Goal: Task Accomplishment & Management: Complete application form

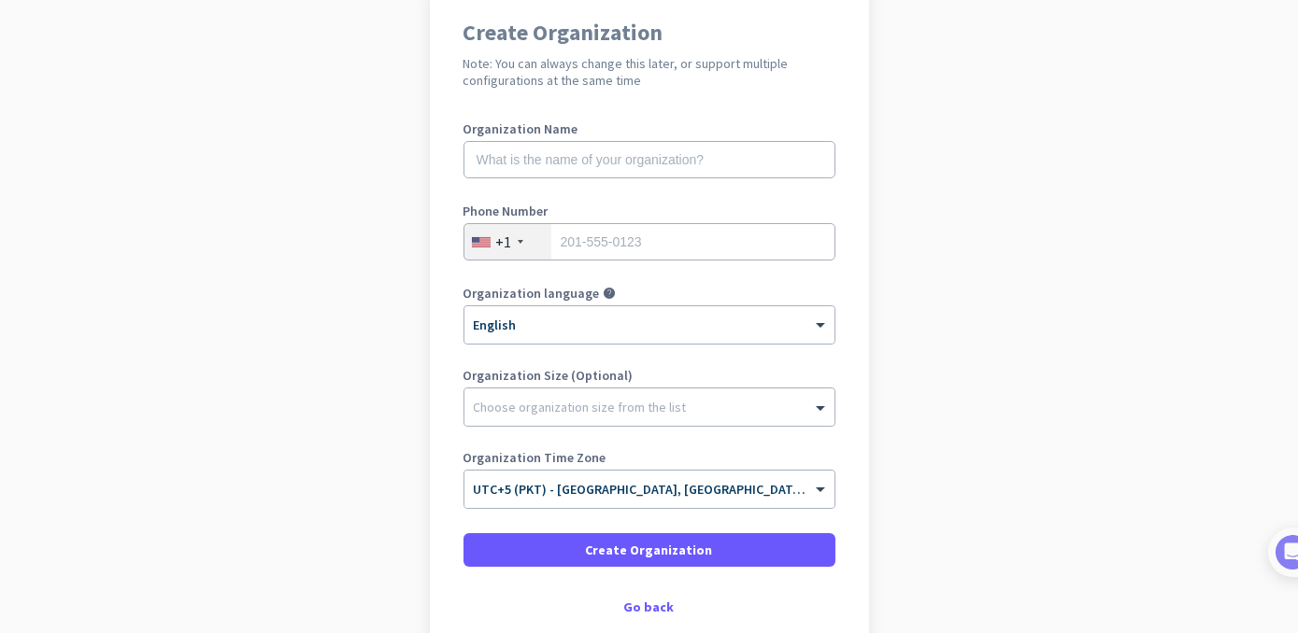
scroll to position [169, 0]
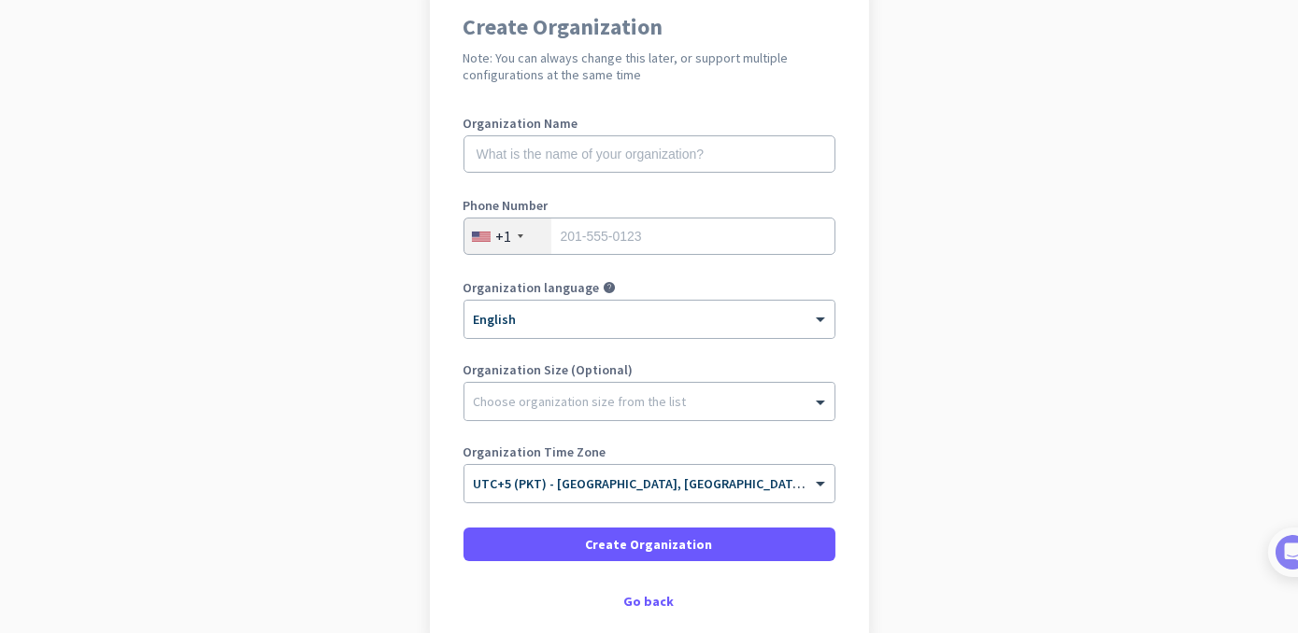
click at [518, 235] on div at bounding box center [521, 237] width 6 height 4
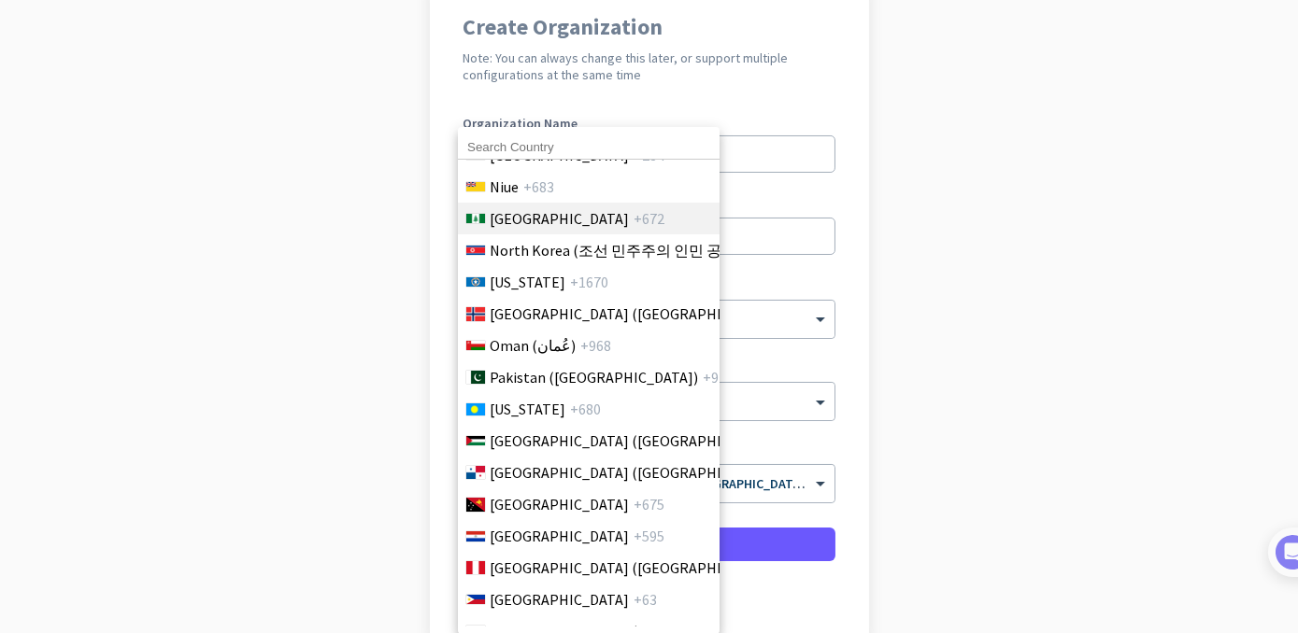
scroll to position [5351, 0]
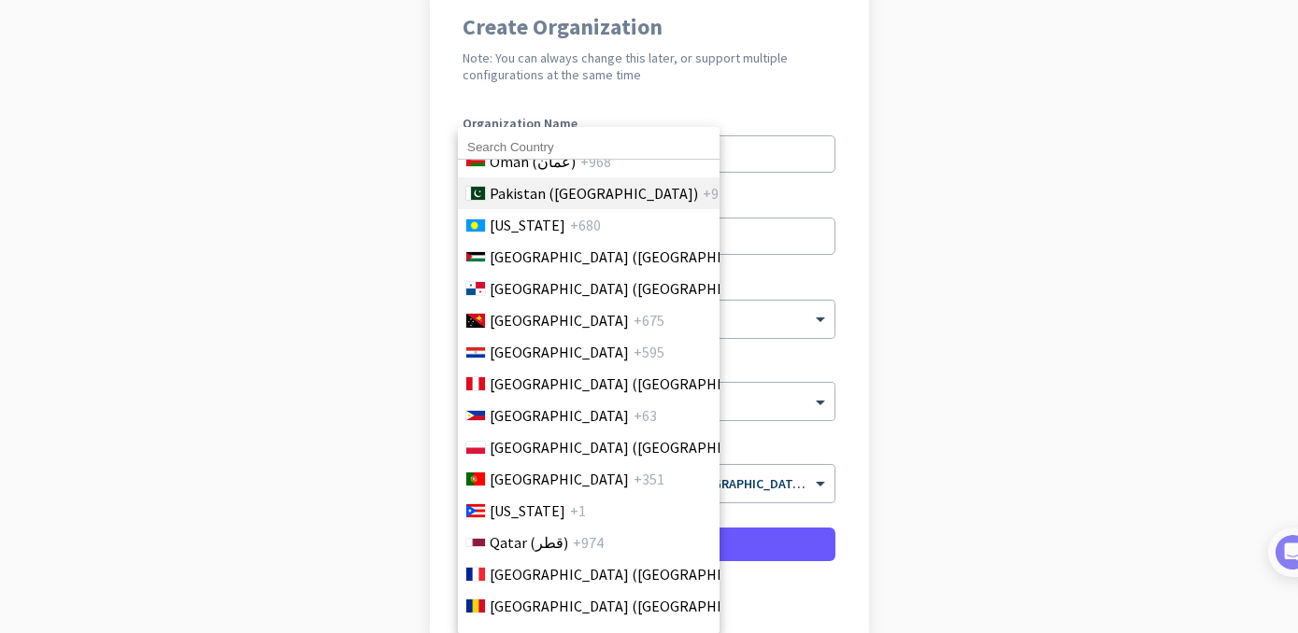
click at [535, 192] on span "Pakistan (‫[GEOGRAPHIC_DATA]‬‎)" at bounding box center [594, 193] width 208 height 22
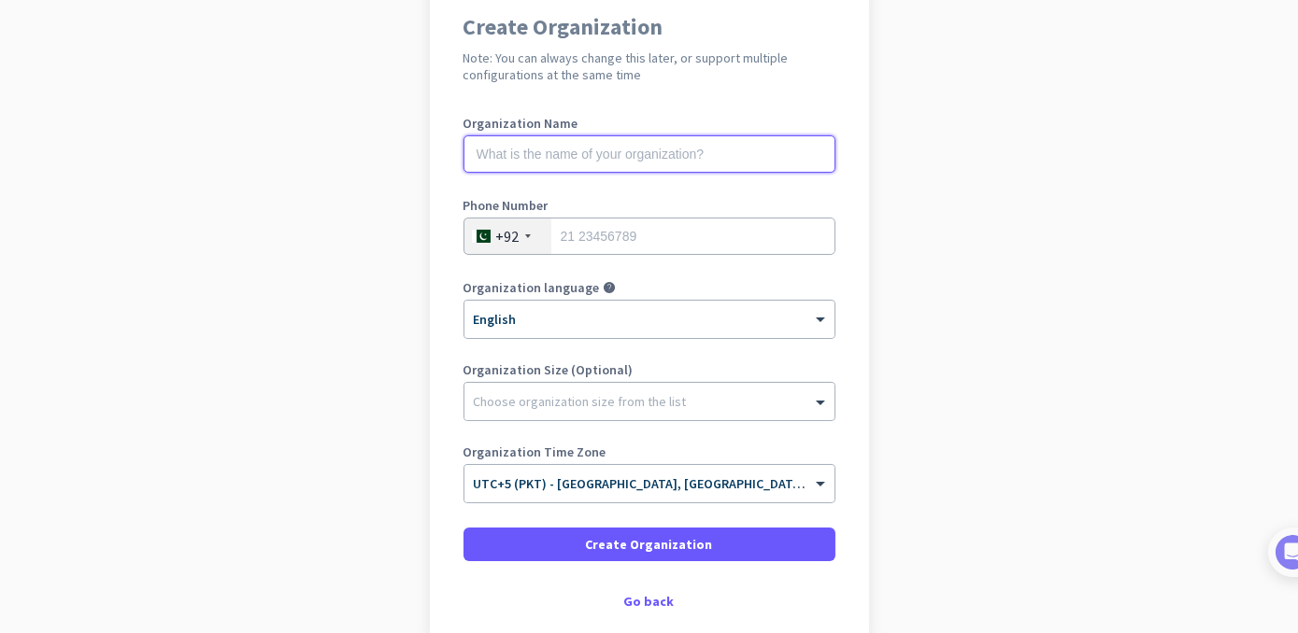
click at [548, 145] on input "text" at bounding box center [649, 153] width 372 height 37
type input "iourus"
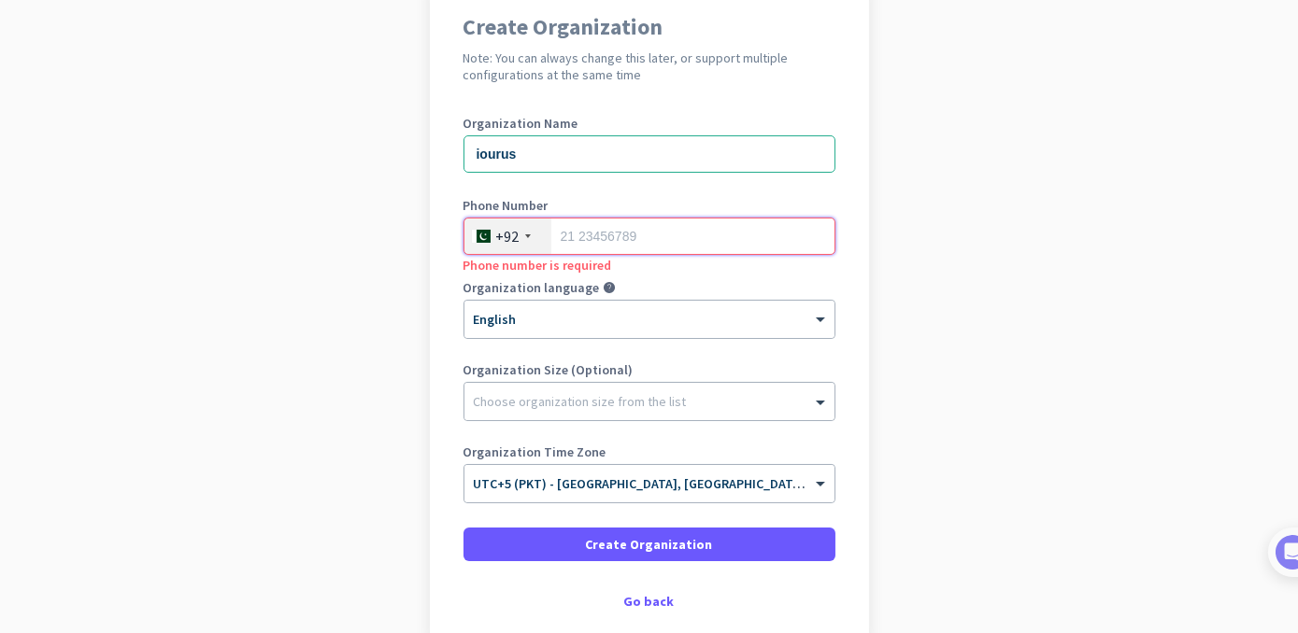
click at [580, 237] on input "tel" at bounding box center [649, 236] width 372 height 37
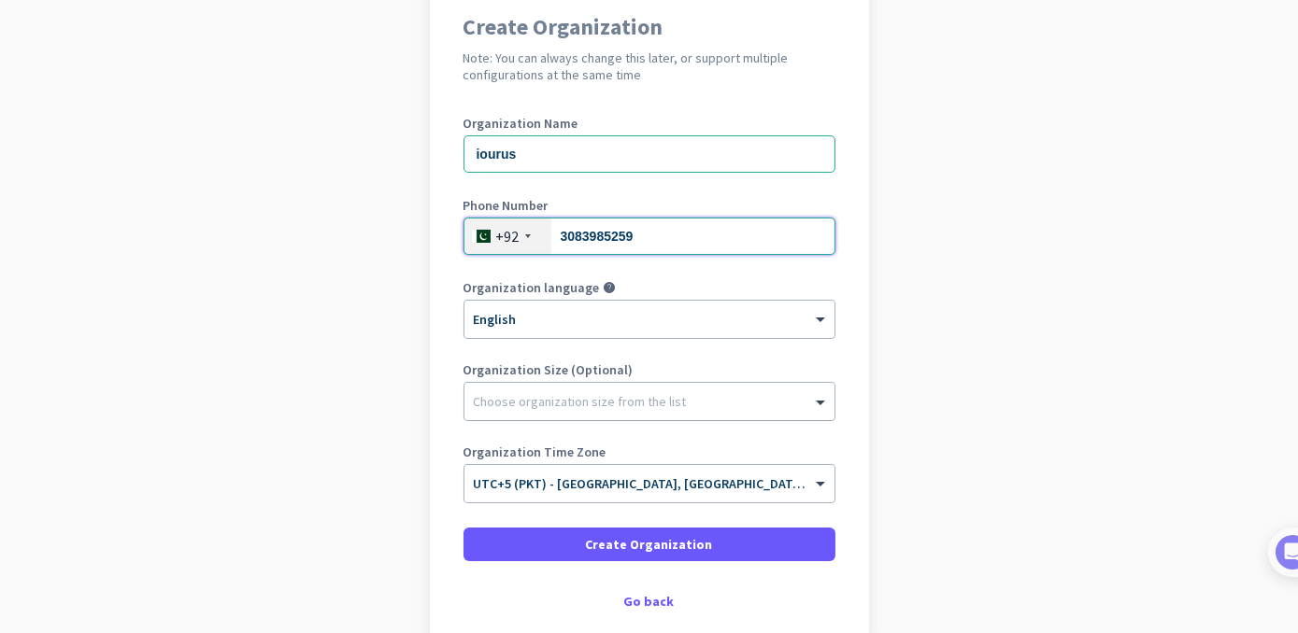
type input "3083985259"
click at [690, 397] on div at bounding box center [649, 397] width 370 height 19
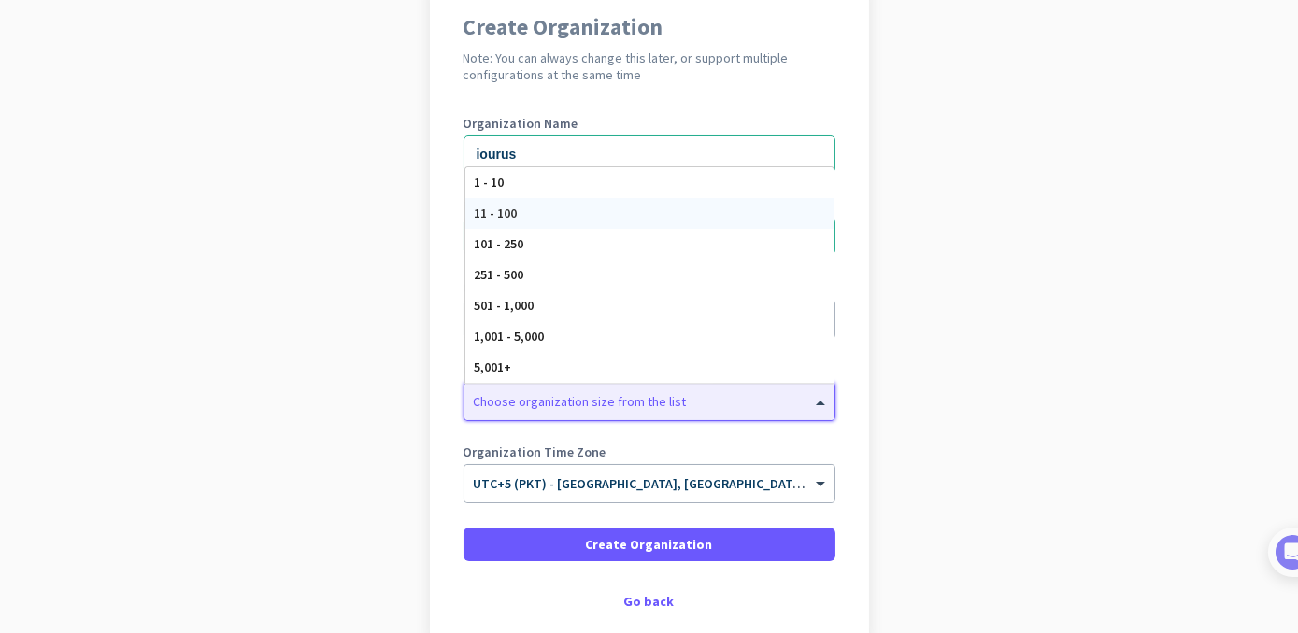
click at [507, 215] on span "11 - 100" at bounding box center [496, 213] width 43 height 17
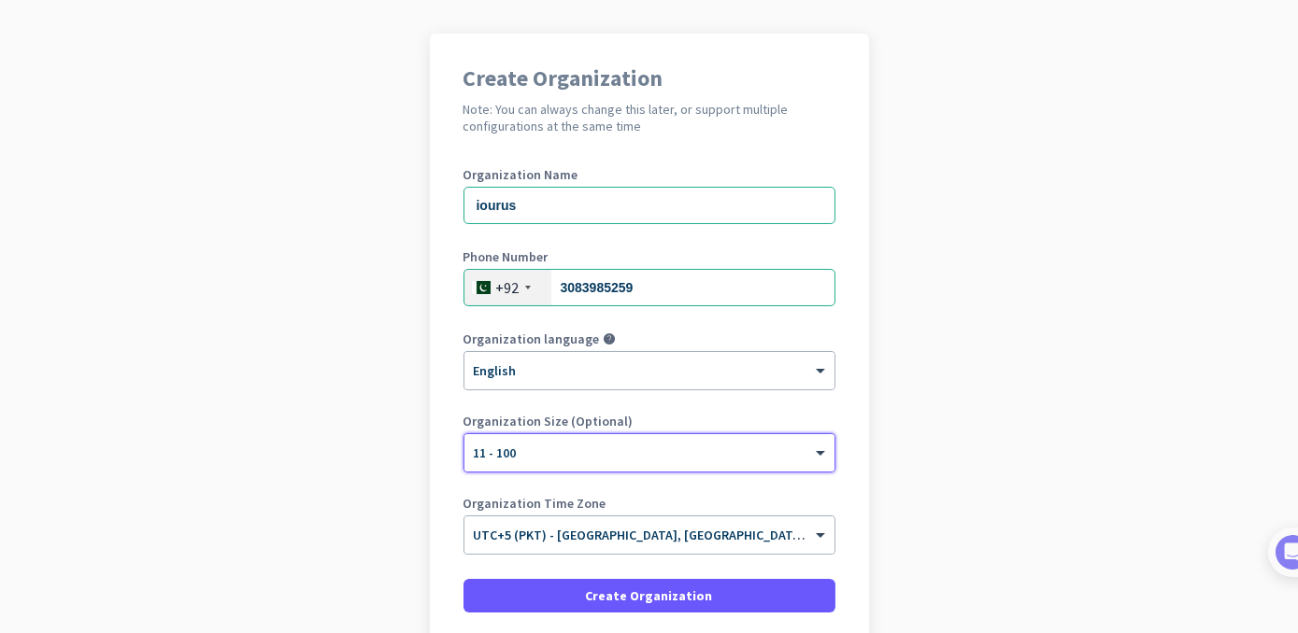
scroll to position [270, 0]
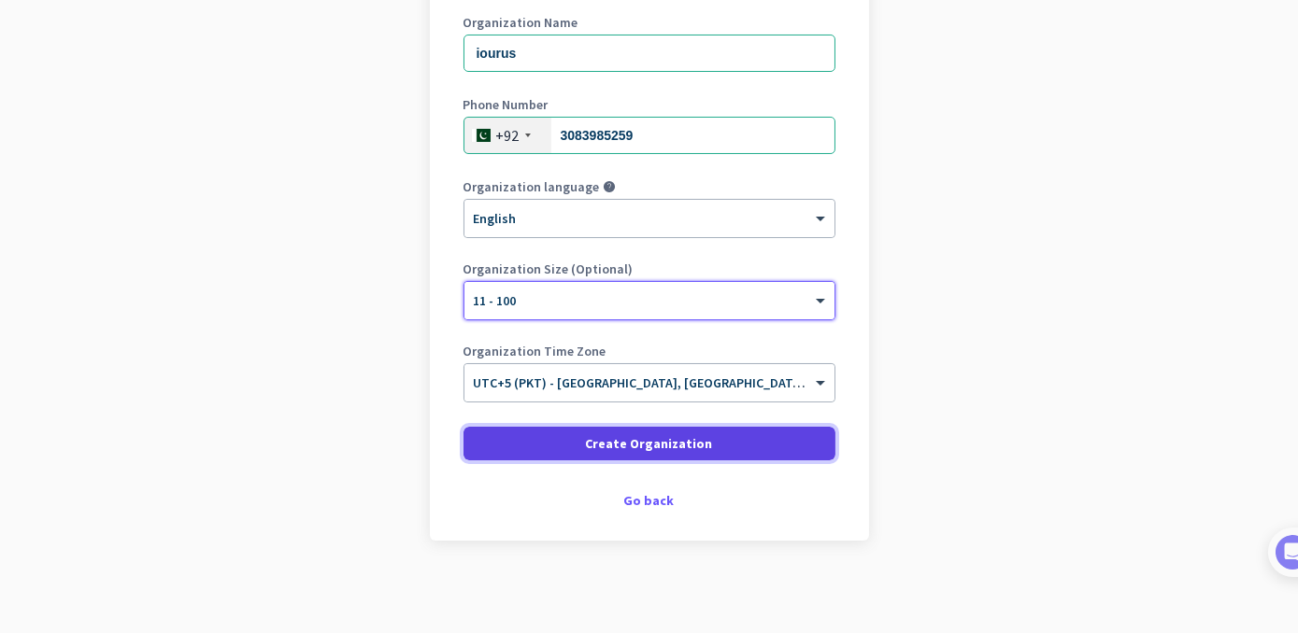
click at [648, 449] on span "Create Organization" at bounding box center [649, 443] width 127 height 19
